Goal: Task Accomplishment & Management: Manage account settings

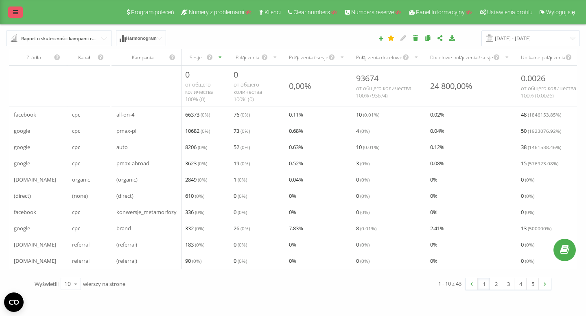
click at [13, 13] on icon at bounding box center [15, 12] width 5 height 6
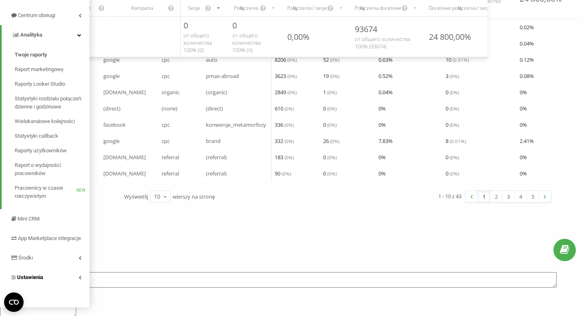
click at [31, 281] on span "Ustawienia" at bounding box center [30, 278] width 26 height 6
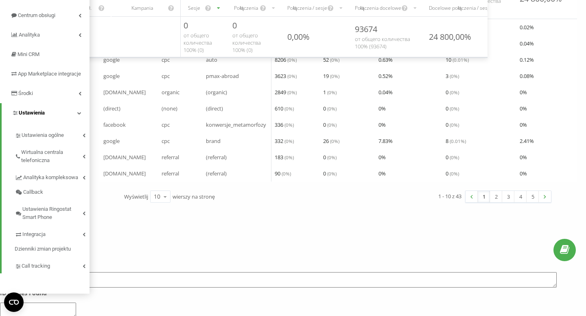
scroll to position [74, 0]
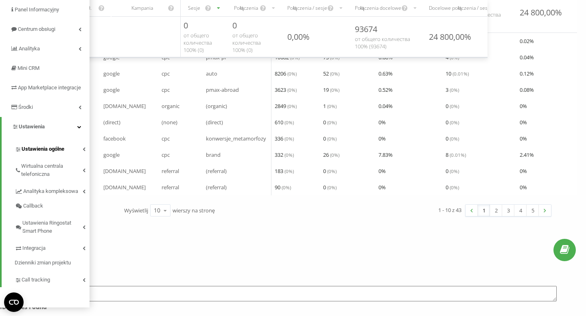
click at [45, 157] on link "Ustawienia ogólne" at bounding box center [52, 148] width 75 height 17
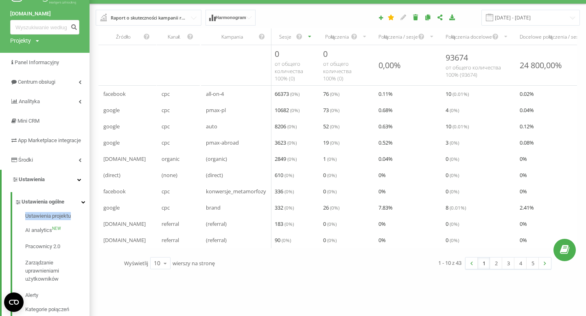
scroll to position [0, 0]
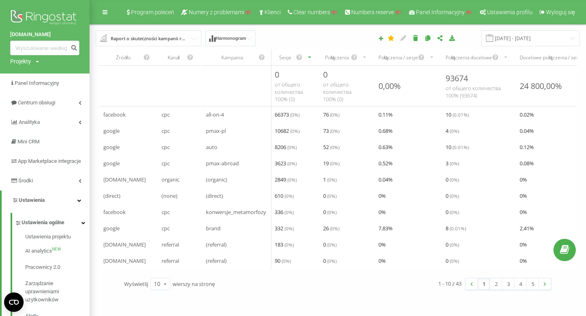
click at [21, 63] on div "Projekty" at bounding box center [20, 61] width 21 height 8
click at [32, 76] on input "text" at bounding box center [33, 74] width 41 height 12
paste input "topbox.com.pl"
type input "topbox.com.pl"
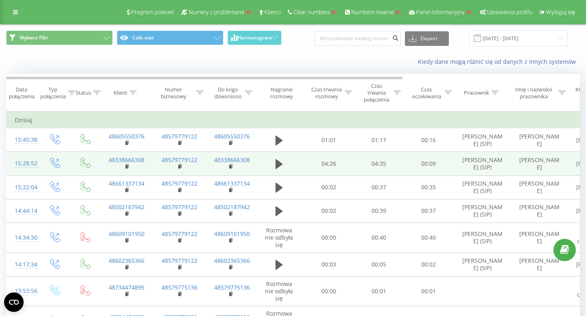
click at [26, 164] on div "15:28:52" at bounding box center [23, 164] width 16 height 16
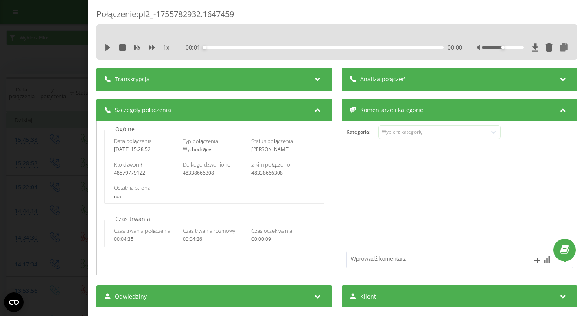
click at [72, 153] on div "Połączenie : pl2_-1755782932.1647459 1 x - 00:01 00:00 00:00 Transkrypcja Aby m…" at bounding box center [293, 158] width 586 height 316
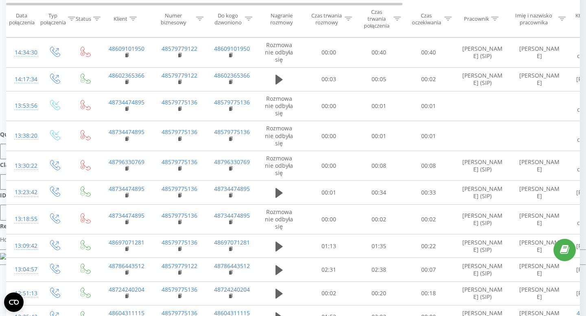
scroll to position [188, 0]
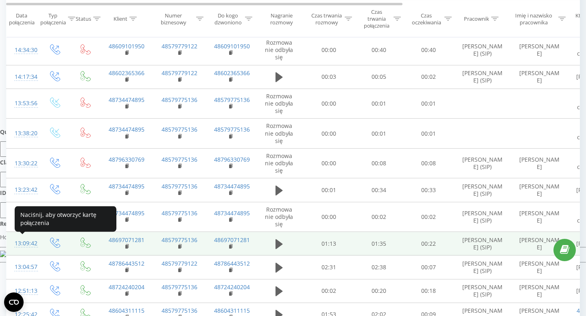
click at [27, 242] on div "13:09:42" at bounding box center [23, 244] width 16 height 16
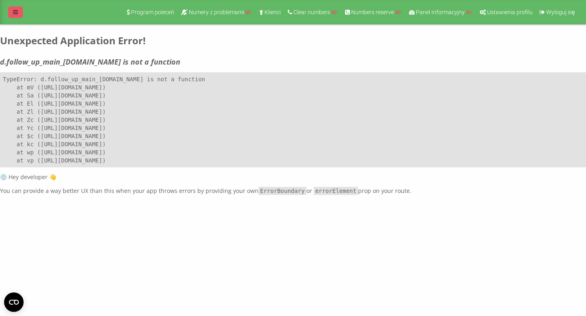
click at [17, 8] on link at bounding box center [15, 12] width 15 height 11
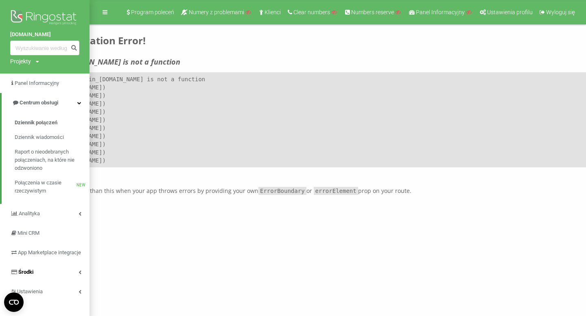
scroll to position [14, 0]
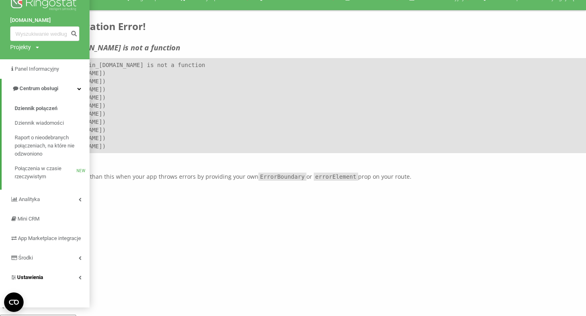
click at [42, 281] on span "Ustawienia" at bounding box center [30, 278] width 26 height 6
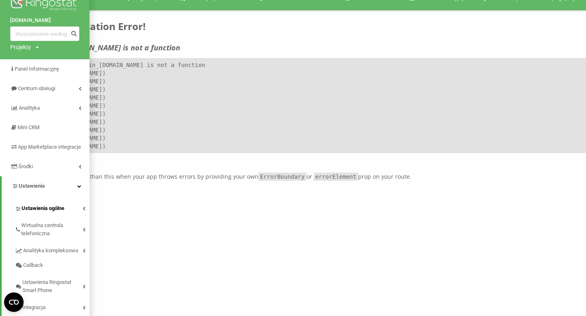
click at [55, 213] on span "Ustawienia ogólne" at bounding box center [43, 209] width 43 height 8
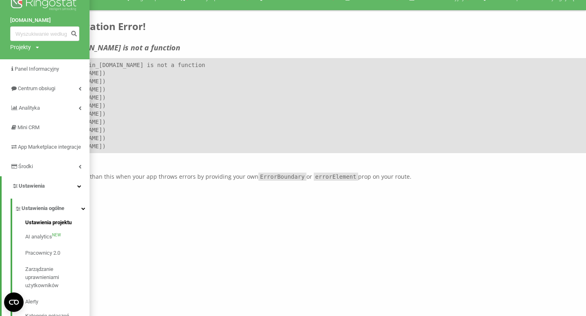
click at [55, 227] on span "Ustawienia projektu" at bounding box center [48, 223] width 46 height 8
